Goal: Task Accomplishment & Management: Manage account settings

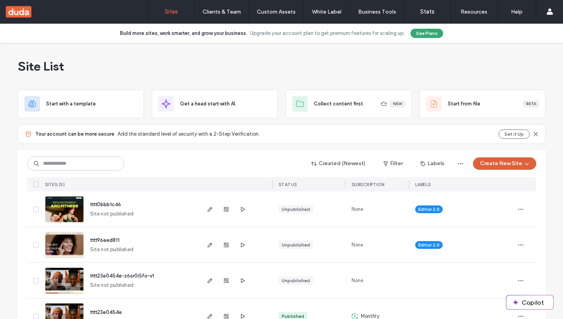
click at [489, 166] on button "Create New Site" at bounding box center [504, 163] width 63 height 12
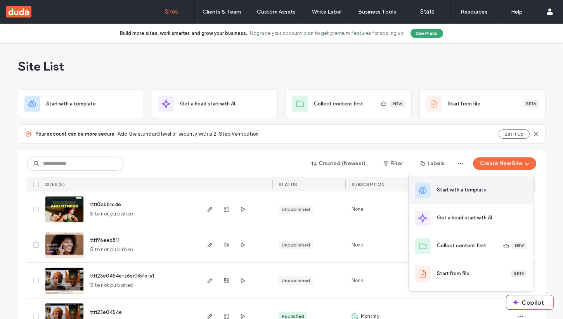
click at [477, 192] on div "Start with a template" at bounding box center [462, 190] width 50 height 8
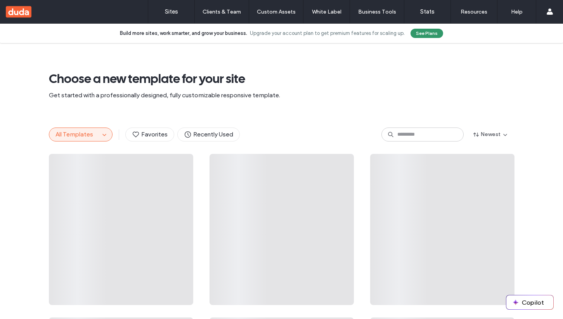
click at [428, 33] on button "See Plans" at bounding box center [426, 33] width 33 height 9
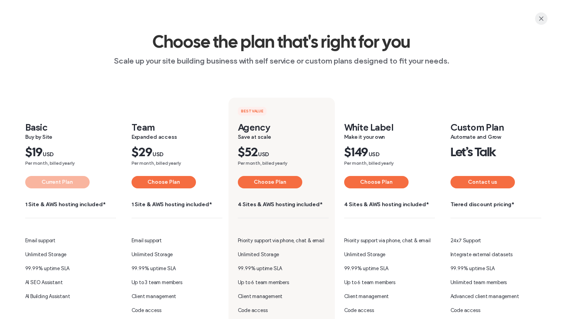
click at [542, 17] on use "button" at bounding box center [540, 18] width 3 height 3
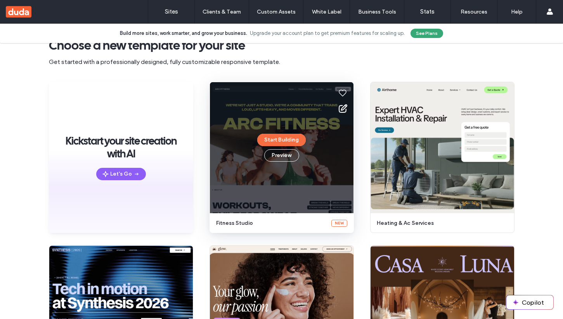
scroll to position [37, 0]
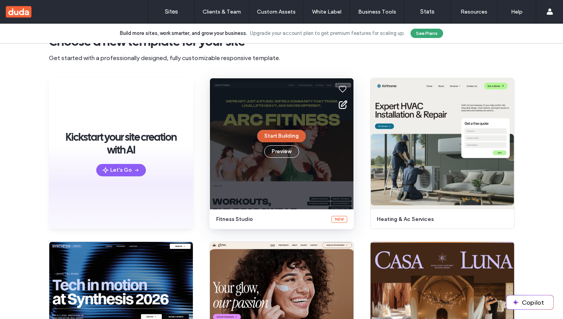
click at [278, 134] on button "Start Building" at bounding box center [281, 136] width 48 height 12
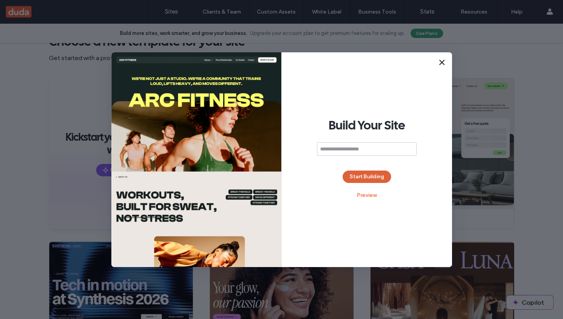
click at [378, 175] on button "Start Building" at bounding box center [366, 177] width 48 height 12
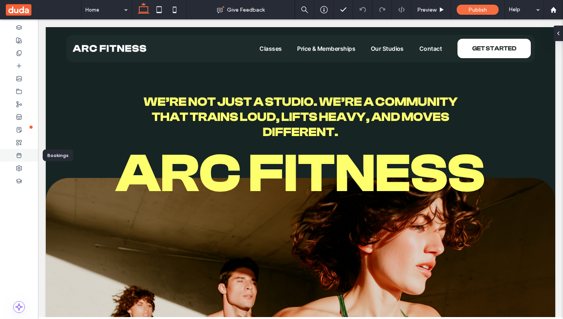
click at [19, 155] on use at bounding box center [19, 155] width 4 height 5
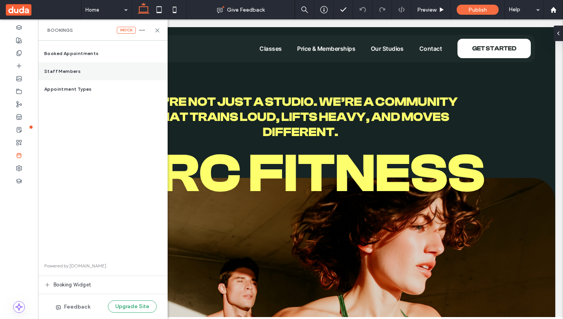
click at [94, 73] on div "Staff Members" at bounding box center [103, 71] width 130 height 18
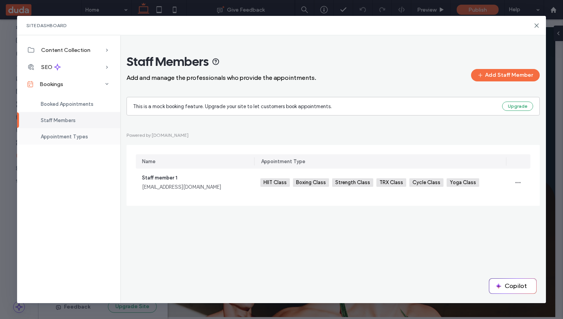
click at [71, 140] on div "Appointment Types" at bounding box center [68, 136] width 103 height 16
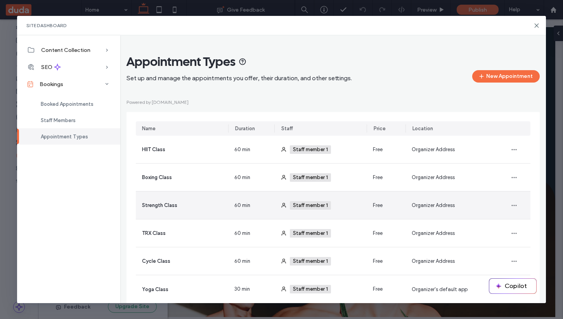
scroll to position [23, 0]
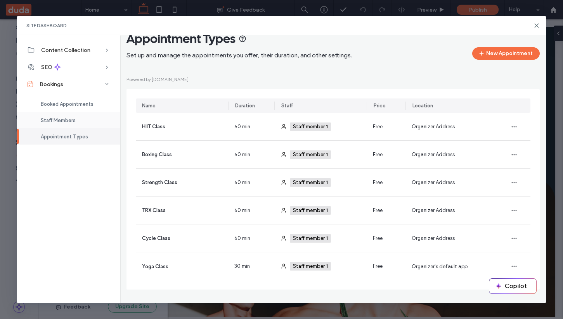
click at [78, 117] on div "Staff Members" at bounding box center [68, 120] width 103 height 16
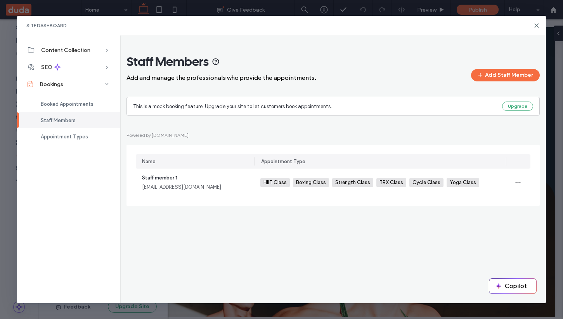
scroll to position [0, 0]
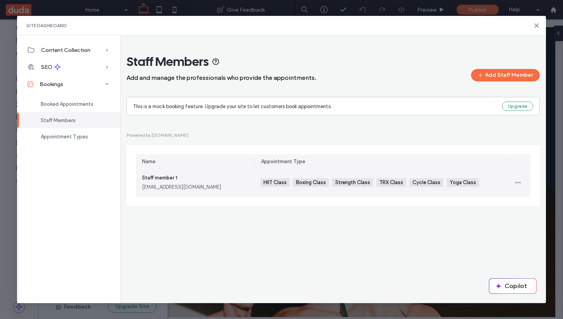
click at [482, 189] on div "HIIT Class Boxing Class Strength Class TRX Class Cycle Class Yoga Class +0 HIIT…" at bounding box center [379, 183] width 239 height 28
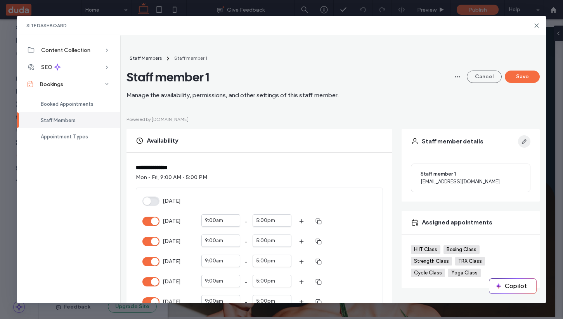
click at [527, 139] on icon "button" at bounding box center [524, 141] width 6 height 6
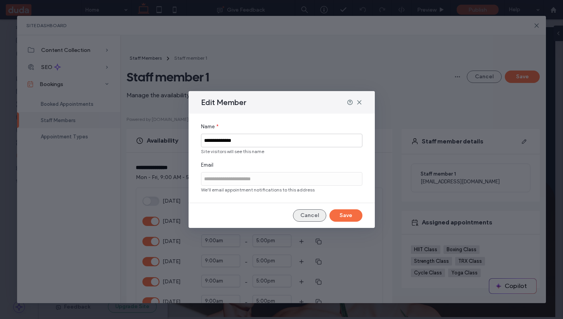
click at [314, 218] on button "Cancel" at bounding box center [309, 215] width 33 height 12
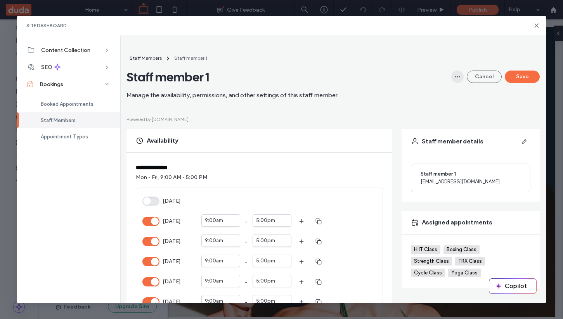
click at [455, 73] on span "button" at bounding box center [457, 77] width 12 height 12
click at [424, 95] on span "Delete" at bounding box center [417, 97] width 15 height 8
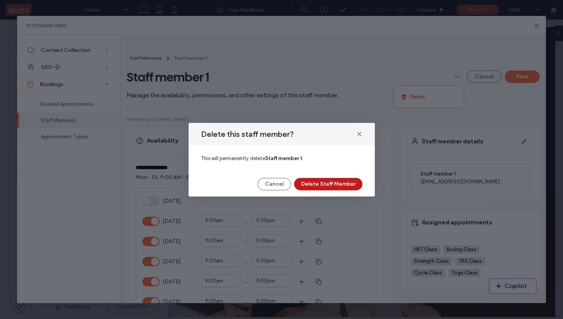
click at [330, 185] on button "Delete Staff Member" at bounding box center [328, 184] width 68 height 12
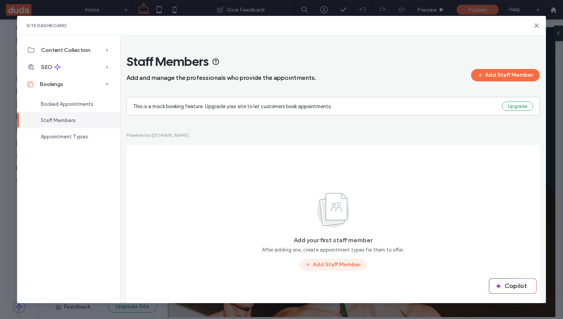
click at [342, 263] on button "Add Staff Member" at bounding box center [333, 265] width 69 height 12
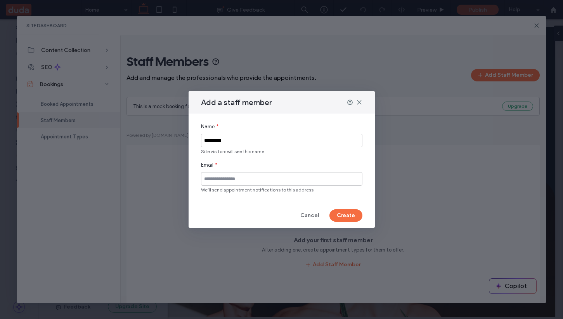
type input "*********"
type input "*"
type input "**********"
click at [347, 219] on button "Create" at bounding box center [345, 215] width 33 height 12
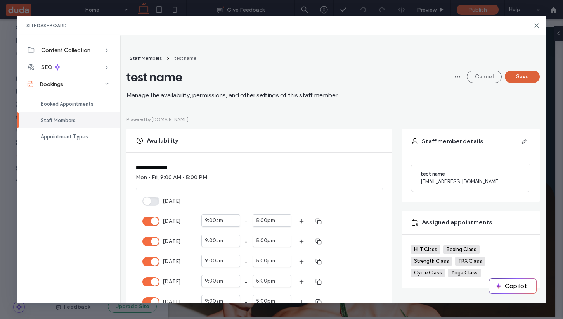
click at [525, 78] on button "Save" at bounding box center [521, 77] width 35 height 12
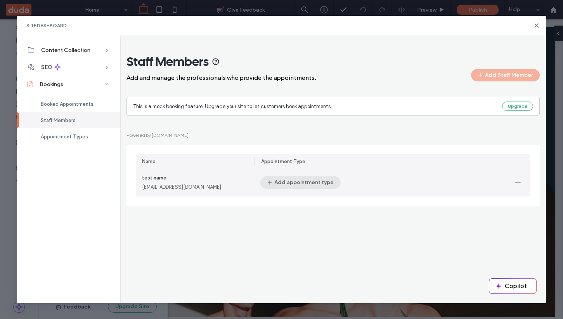
click at [309, 185] on button "Add appointment type" at bounding box center [300, 182] width 80 height 12
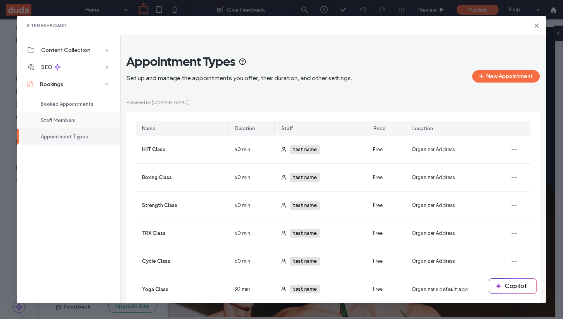
click at [51, 121] on span "Staff Members" at bounding box center [58, 120] width 35 height 6
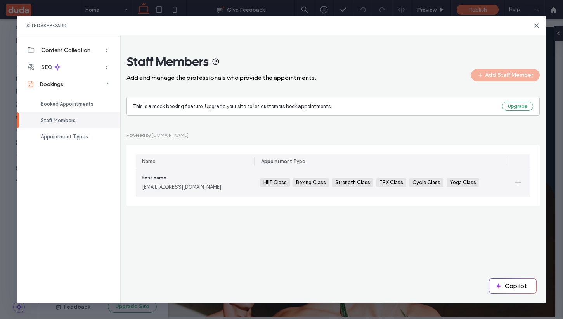
click at [279, 177] on div "HIIT Class Boxing Class Strength Class TRX Class Cycle Class Yoga Class +0 HIIT…" at bounding box center [379, 183] width 239 height 28
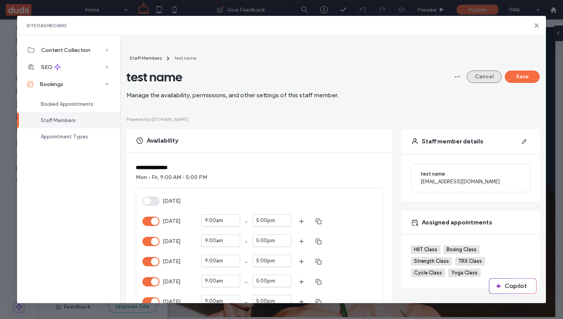
click at [476, 75] on button "Cancel" at bounding box center [483, 77] width 35 height 12
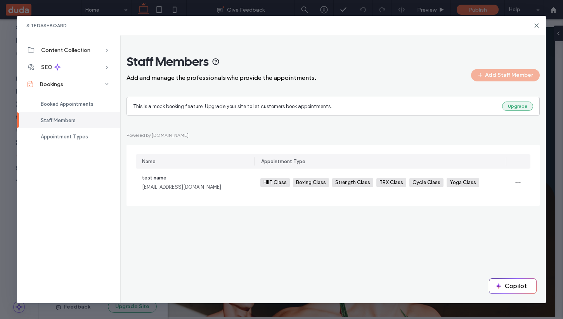
click at [514, 107] on button "Upgrade" at bounding box center [517, 106] width 31 height 9
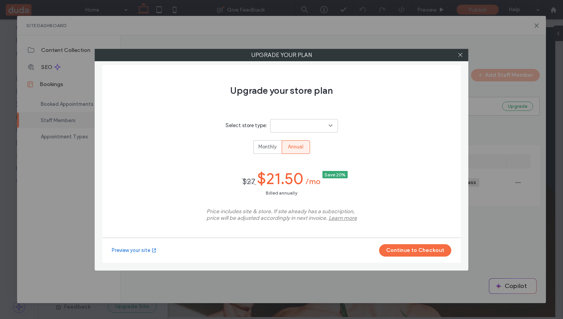
click at [304, 124] on div at bounding box center [304, 126] width 68 height 14
click at [301, 154] on span "Advanced Store" at bounding box center [292, 153] width 38 height 8
click at [409, 252] on button "Continue to Checkout" at bounding box center [415, 250] width 72 height 12
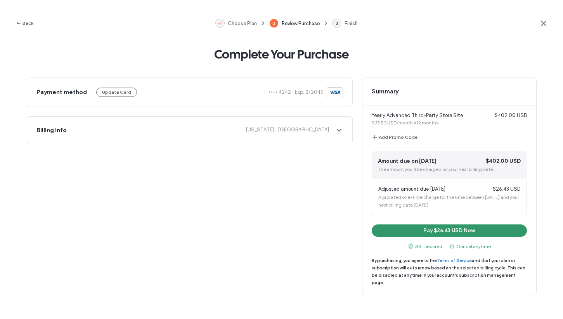
click at [457, 235] on button "Pay $26.43 USD Now" at bounding box center [448, 231] width 155 height 12
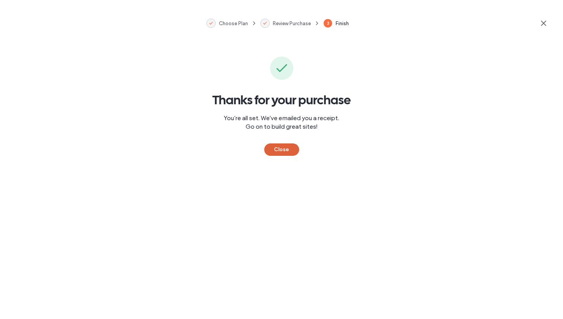
click at [281, 148] on button "Close" at bounding box center [281, 149] width 35 height 12
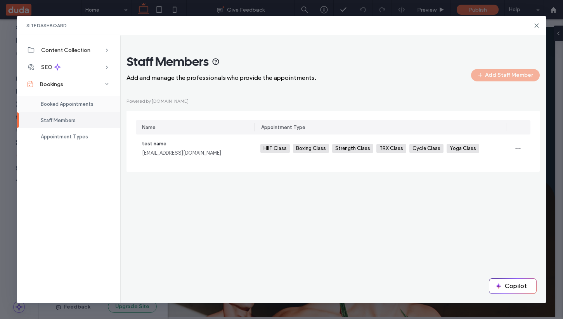
click at [73, 104] on span "Booked Appointments" at bounding box center [67, 104] width 53 height 6
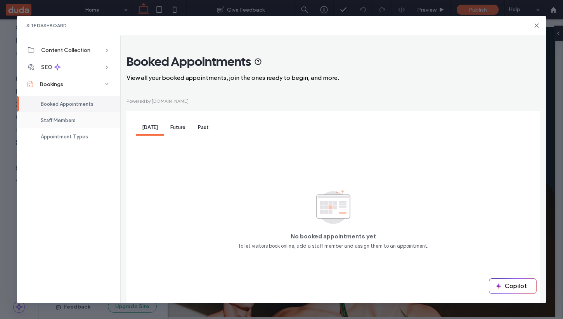
click at [66, 123] on span "Staff Members" at bounding box center [58, 120] width 35 height 6
